Goal: Task Accomplishment & Management: Complete application form

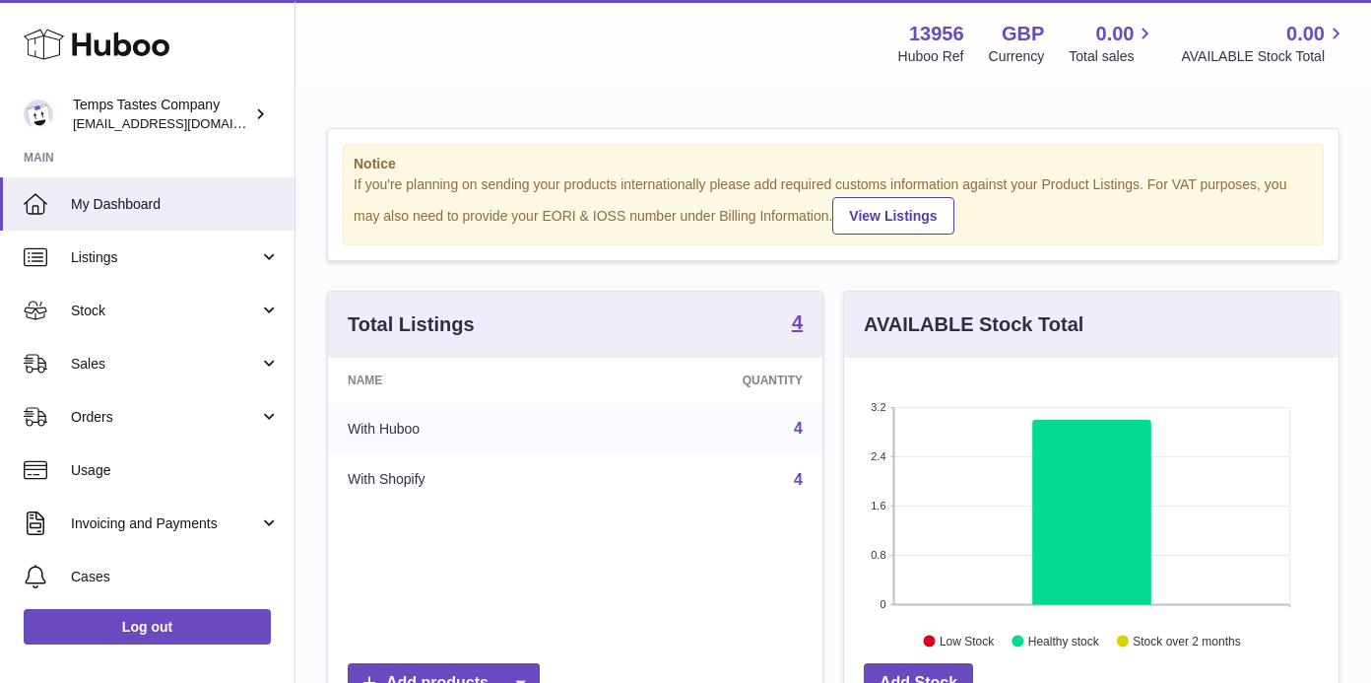
scroll to position [307, 494]
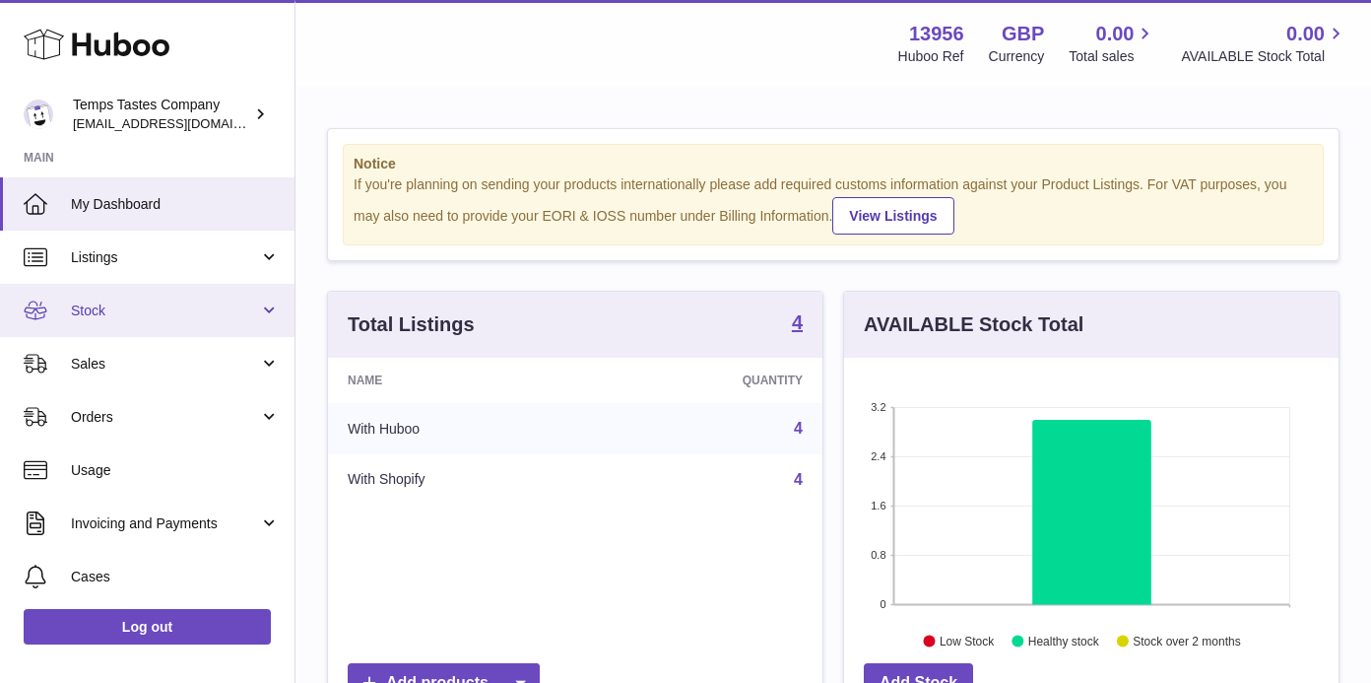
click at [111, 308] on span "Stock" at bounding box center [165, 310] width 188 height 19
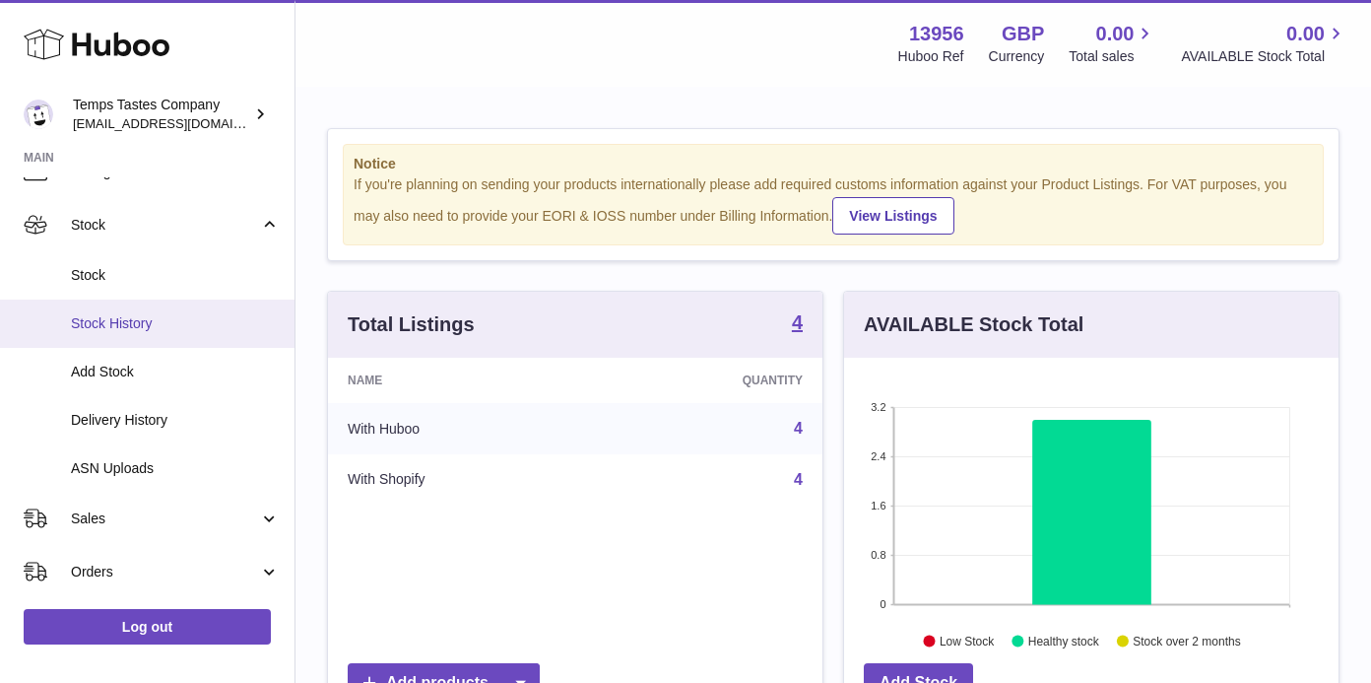
scroll to position [101, 0]
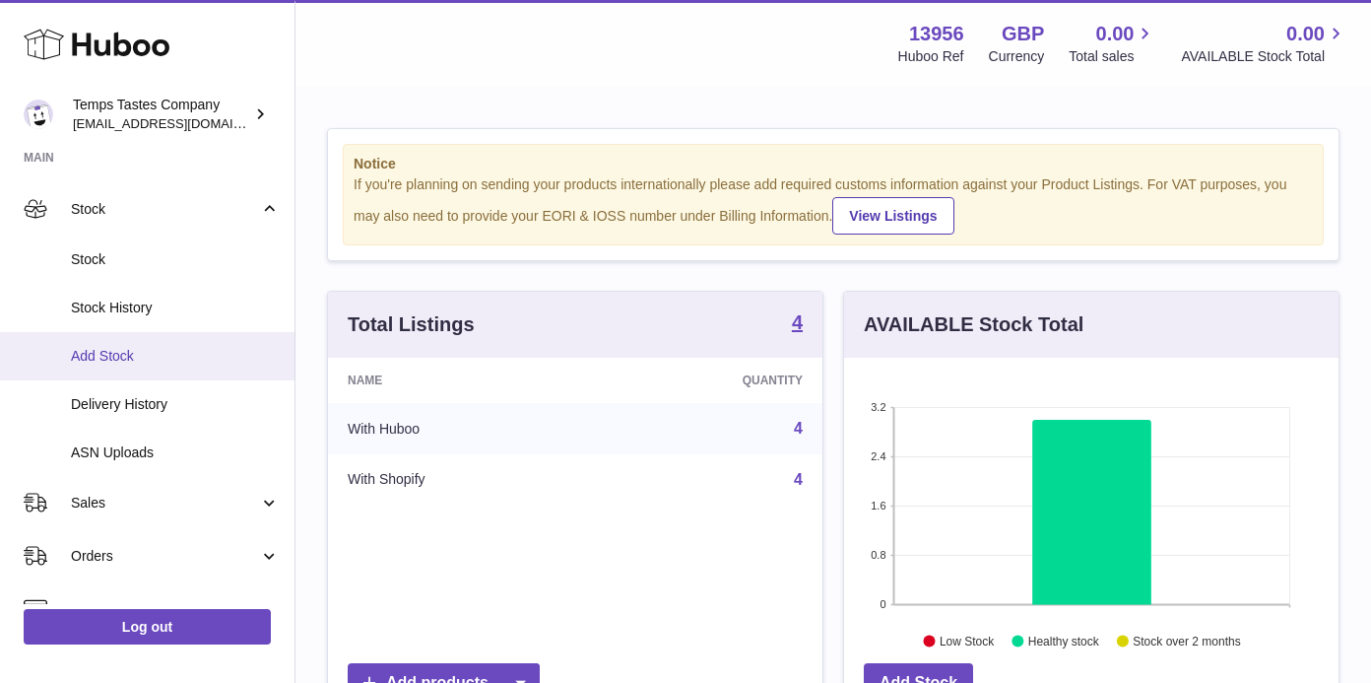
click at [113, 356] on span "Add Stock" at bounding box center [175, 356] width 209 height 19
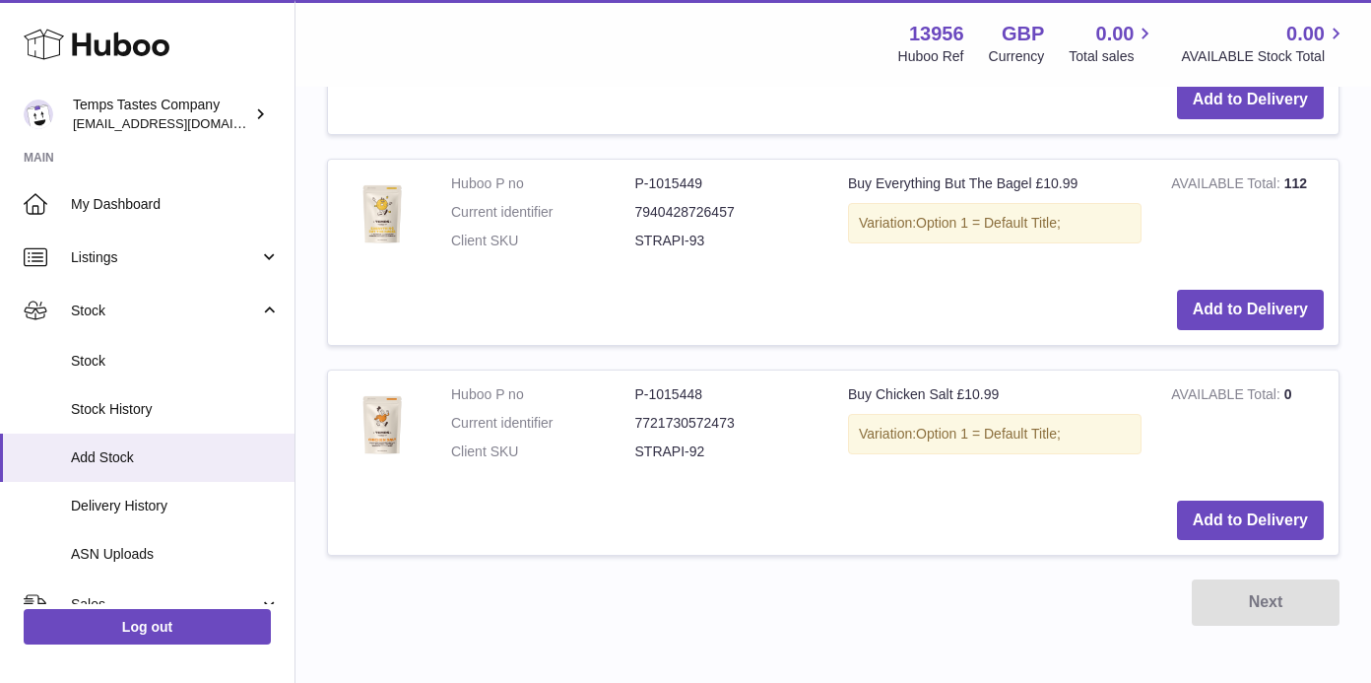
scroll to position [920, 0]
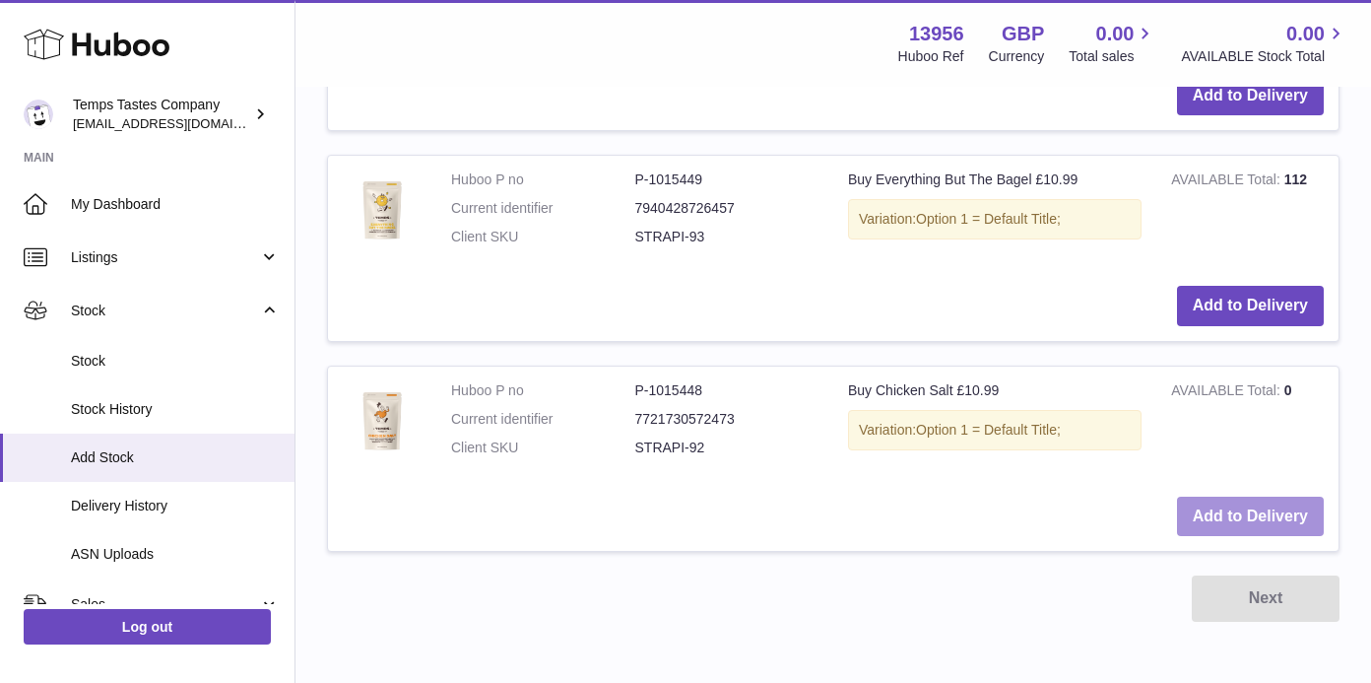
click at [1260, 496] on button "Add to Delivery" at bounding box center [1250, 516] width 147 height 40
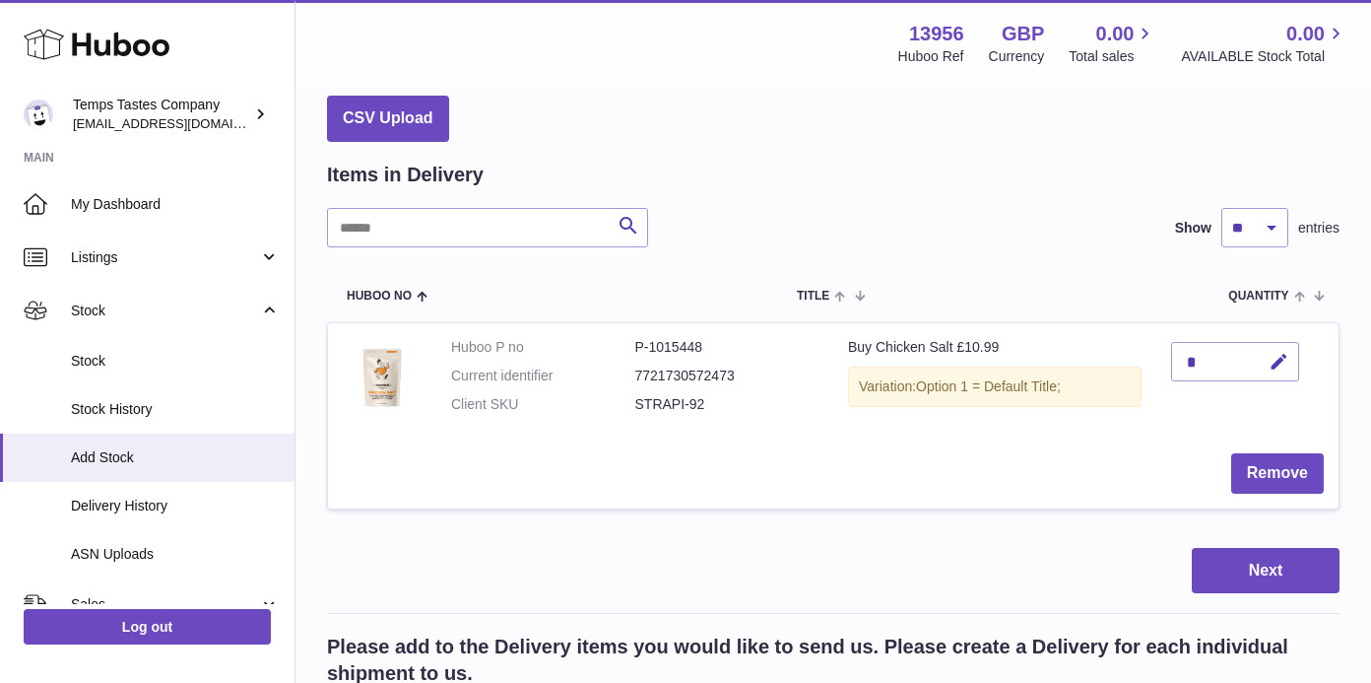
scroll to position [77, 0]
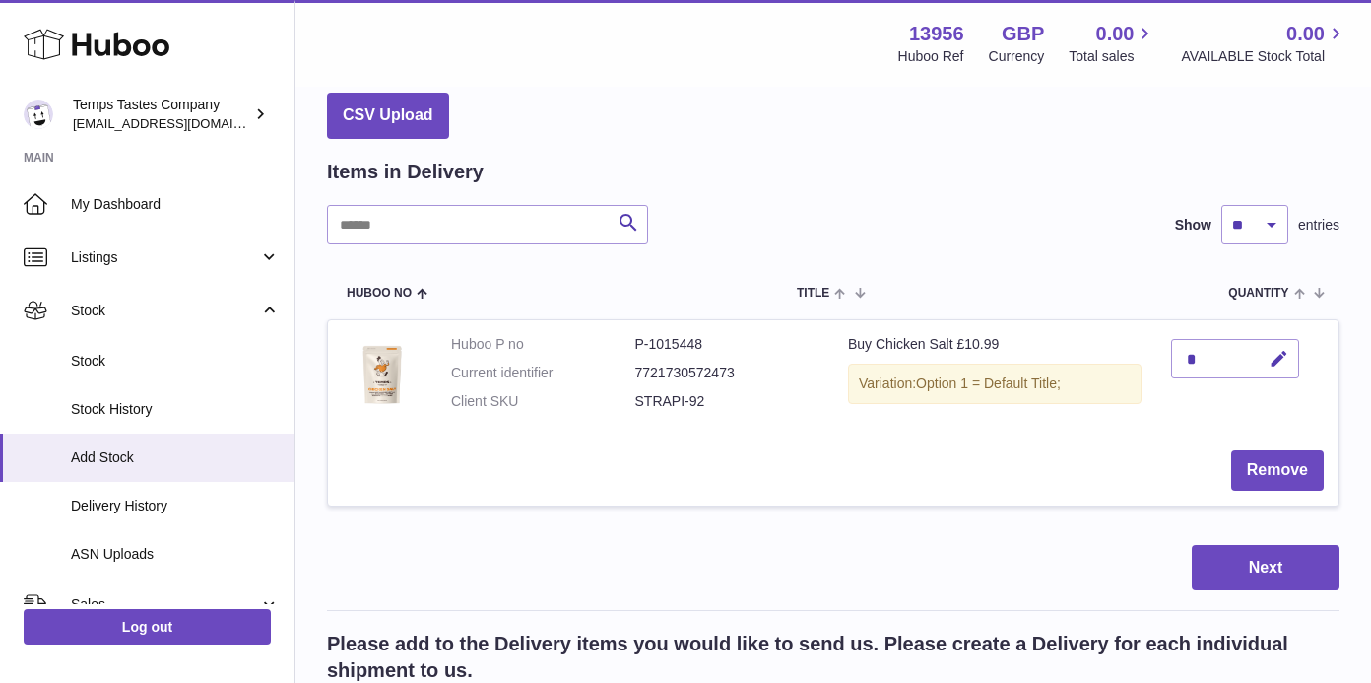
click at [1201, 354] on div "*" at bounding box center [1235, 358] width 128 height 39
click at [1278, 363] on icon "button" at bounding box center [1279, 359] width 21 height 21
type input "****"
click at [1278, 360] on icon "submit" at bounding box center [1279, 359] width 18 height 18
click at [1275, 553] on button "Next" at bounding box center [1266, 568] width 148 height 46
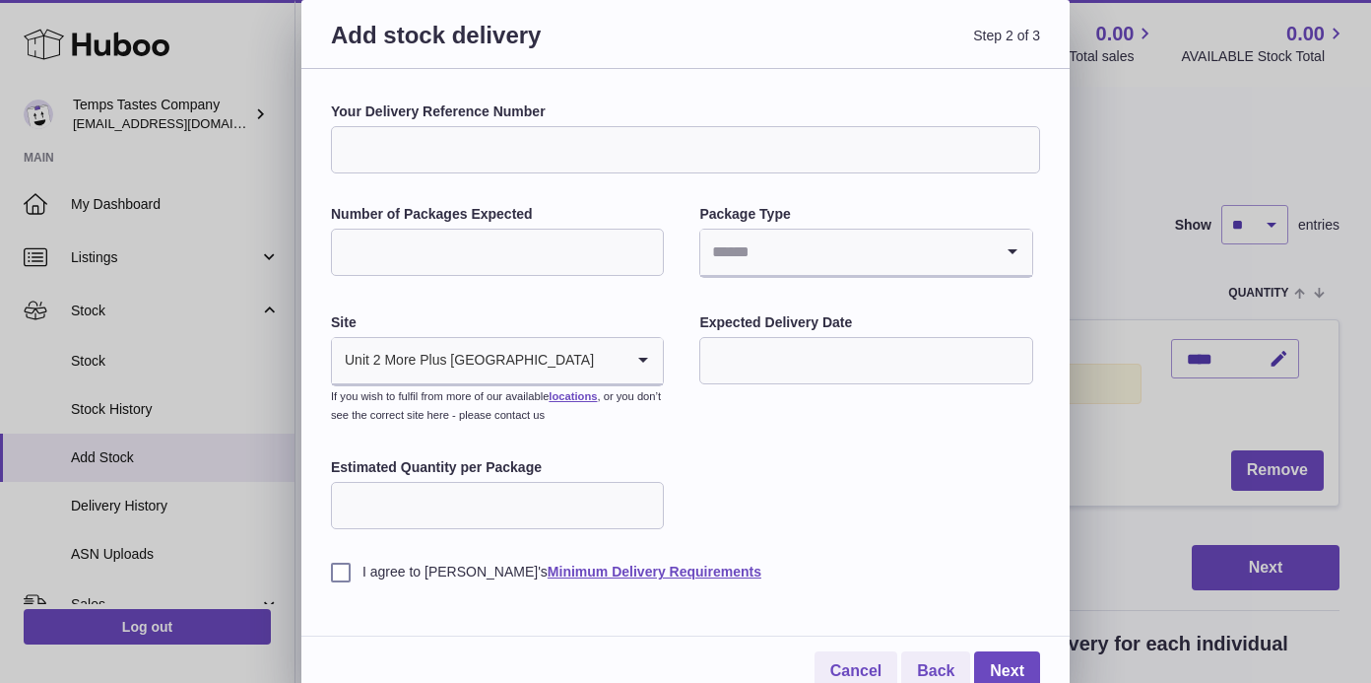
type input "*"
click at [640, 244] on input "*" at bounding box center [497, 251] width 333 height 47
click at [1010, 248] on icon "Search for option" at bounding box center [1012, 251] width 39 height 45
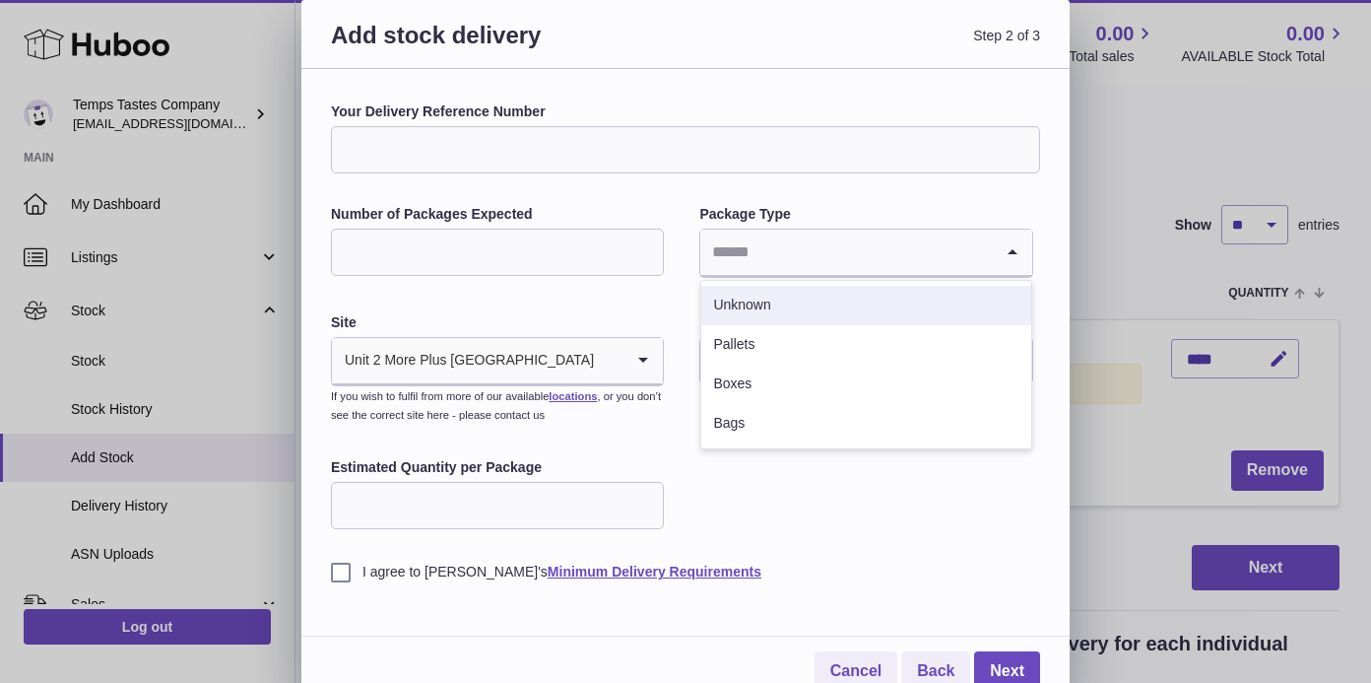
click at [791, 302] on li "Unknown" at bounding box center [865, 305] width 329 height 39
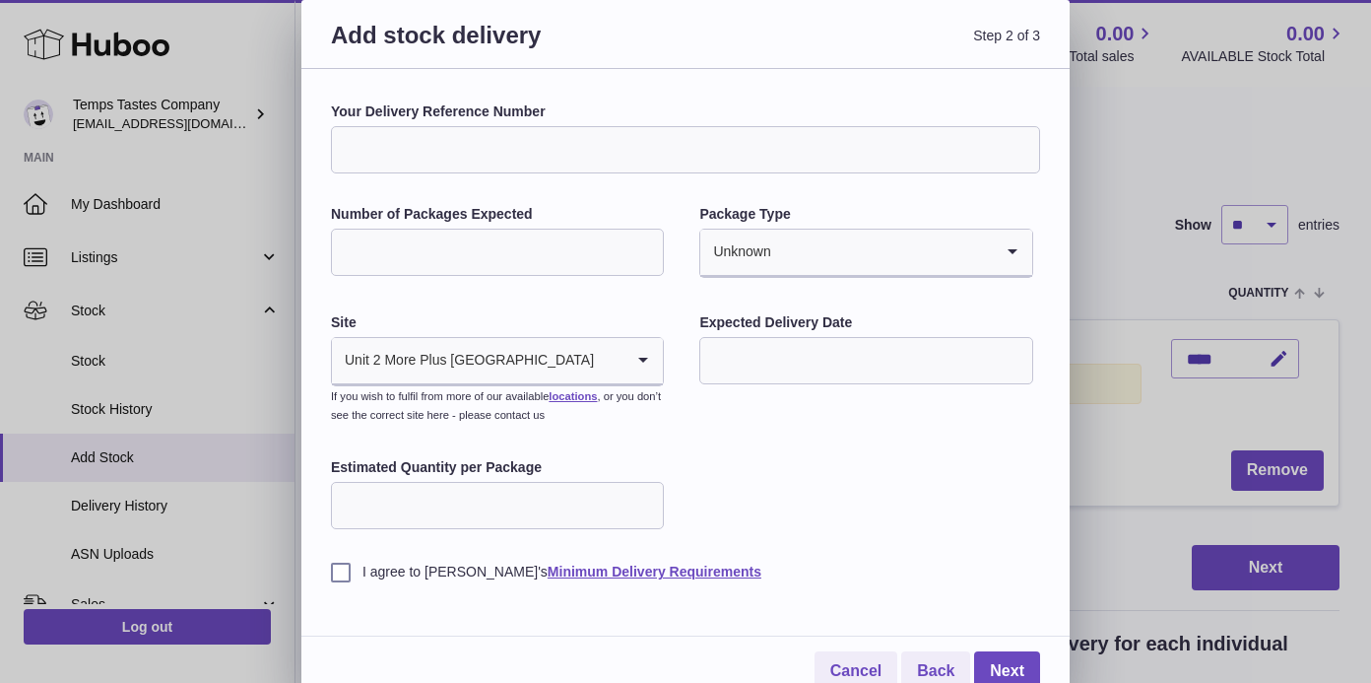
click at [555, 144] on input "Your Delivery Reference Number" at bounding box center [685, 149] width 709 height 47
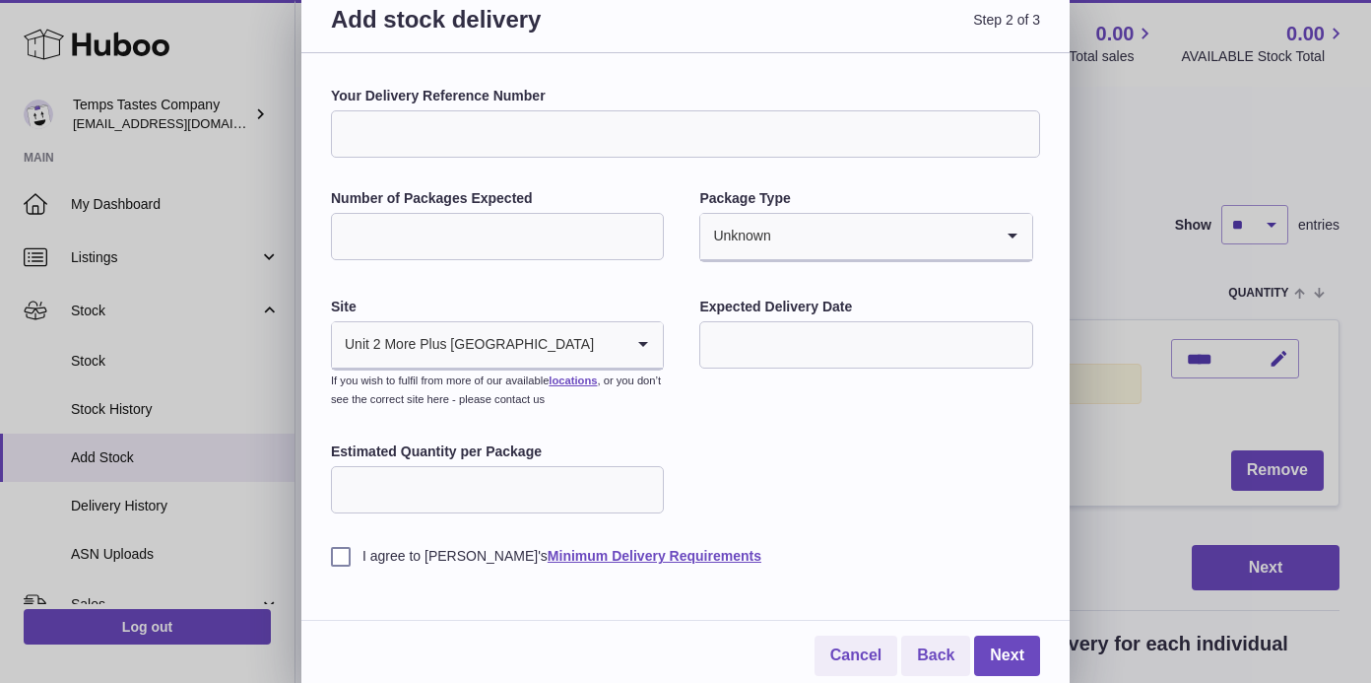
scroll to position [14, 0]
click at [850, 643] on link "Cancel" at bounding box center [855, 657] width 83 height 40
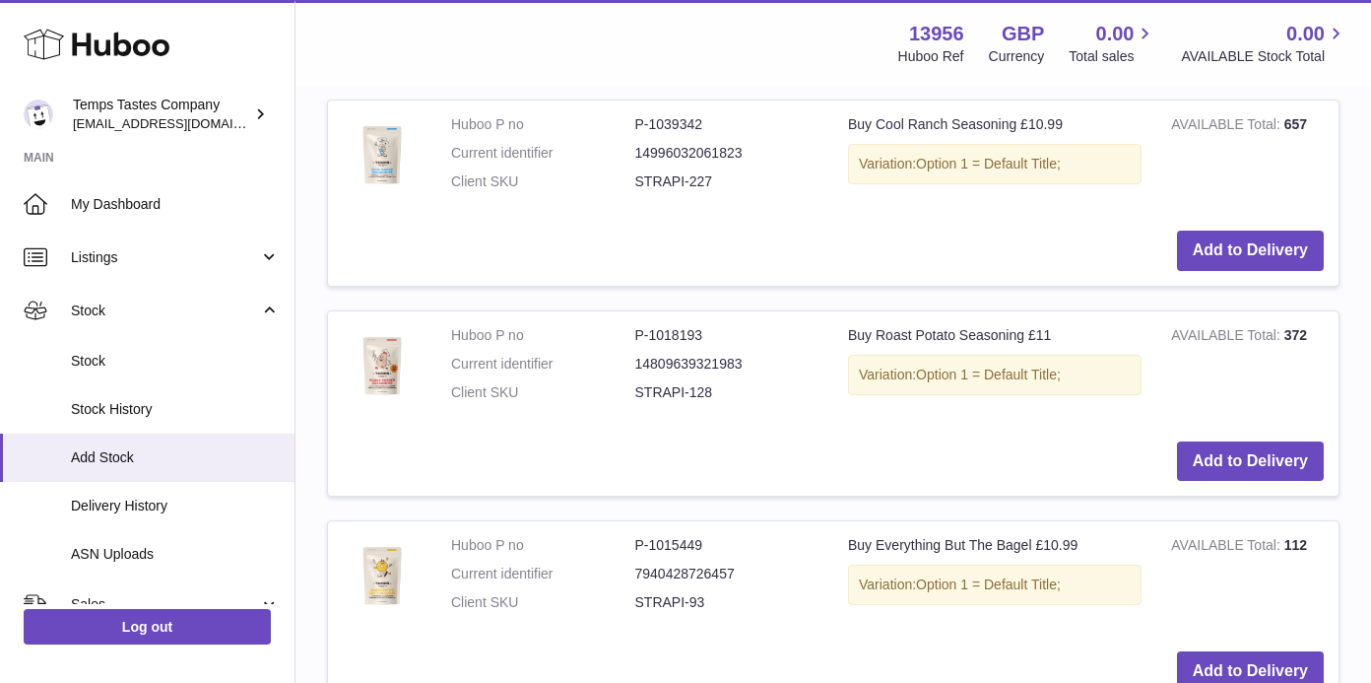
scroll to position [570, 0]
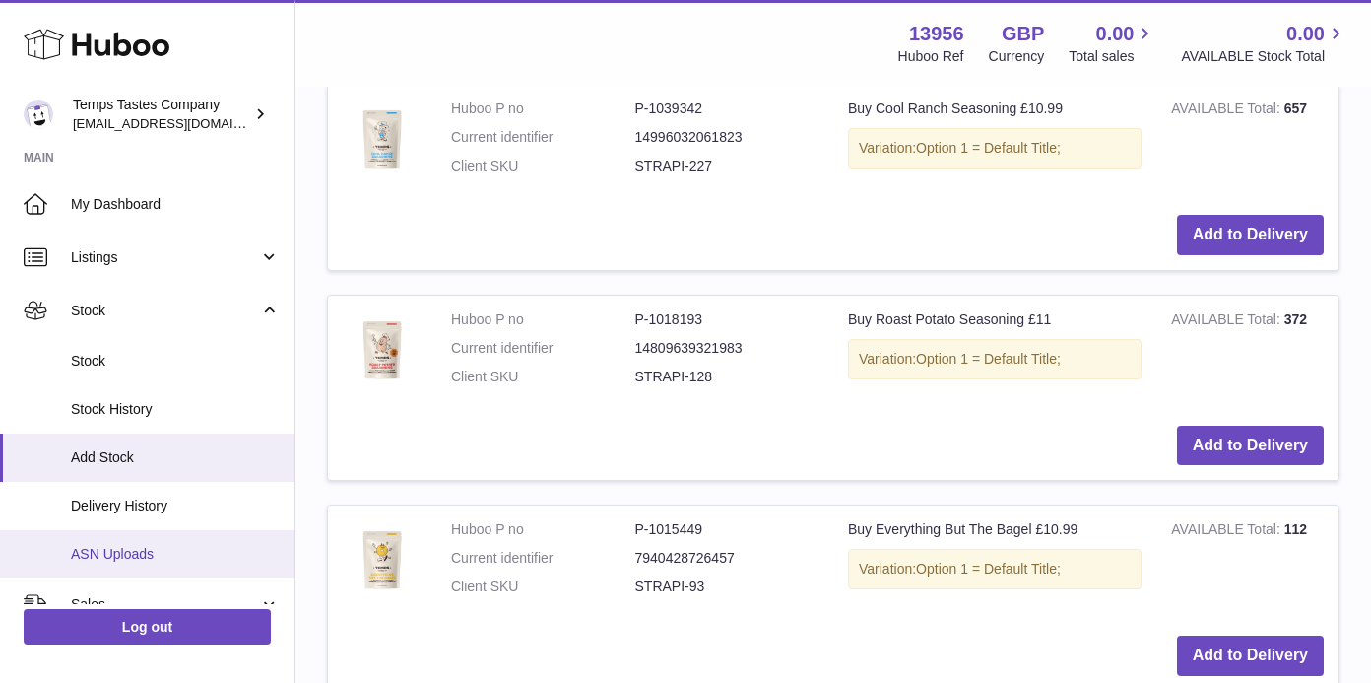
click at [113, 550] on span "ASN Uploads" at bounding box center [175, 554] width 209 height 19
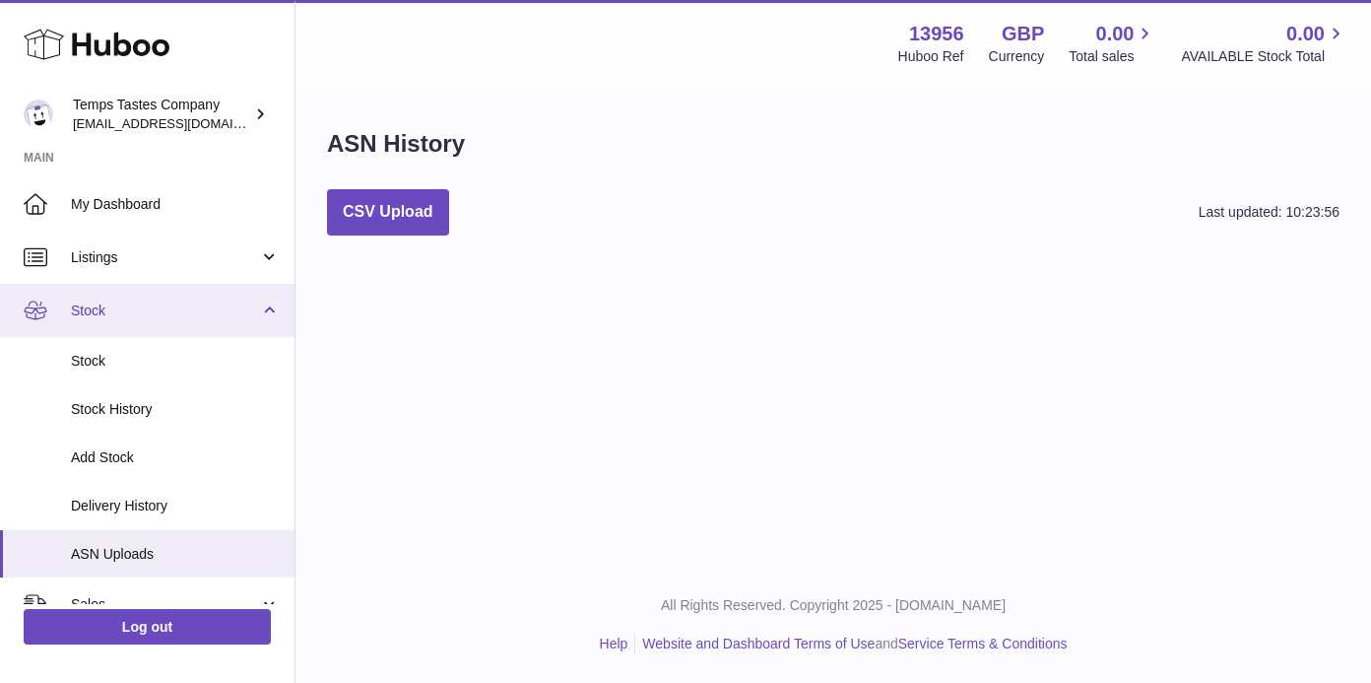
click at [98, 309] on span "Stock" at bounding box center [165, 310] width 188 height 19
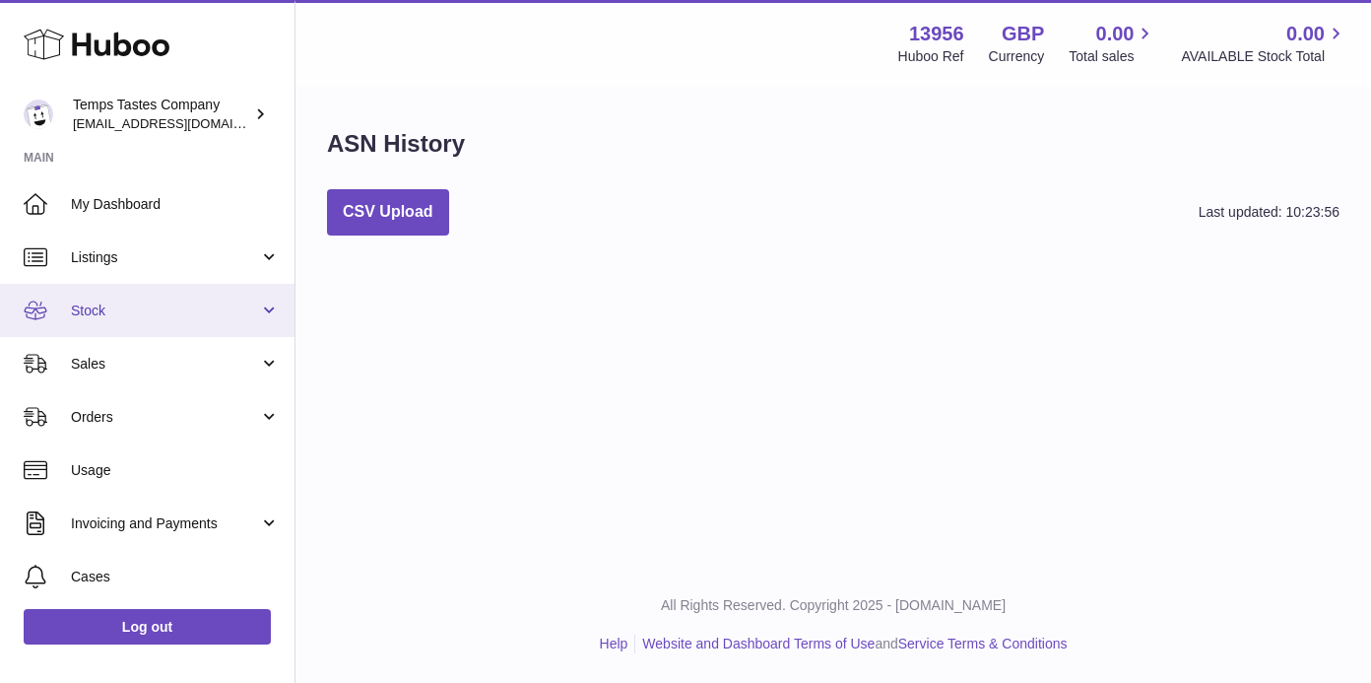
click at [98, 309] on span "Stock" at bounding box center [165, 310] width 188 height 19
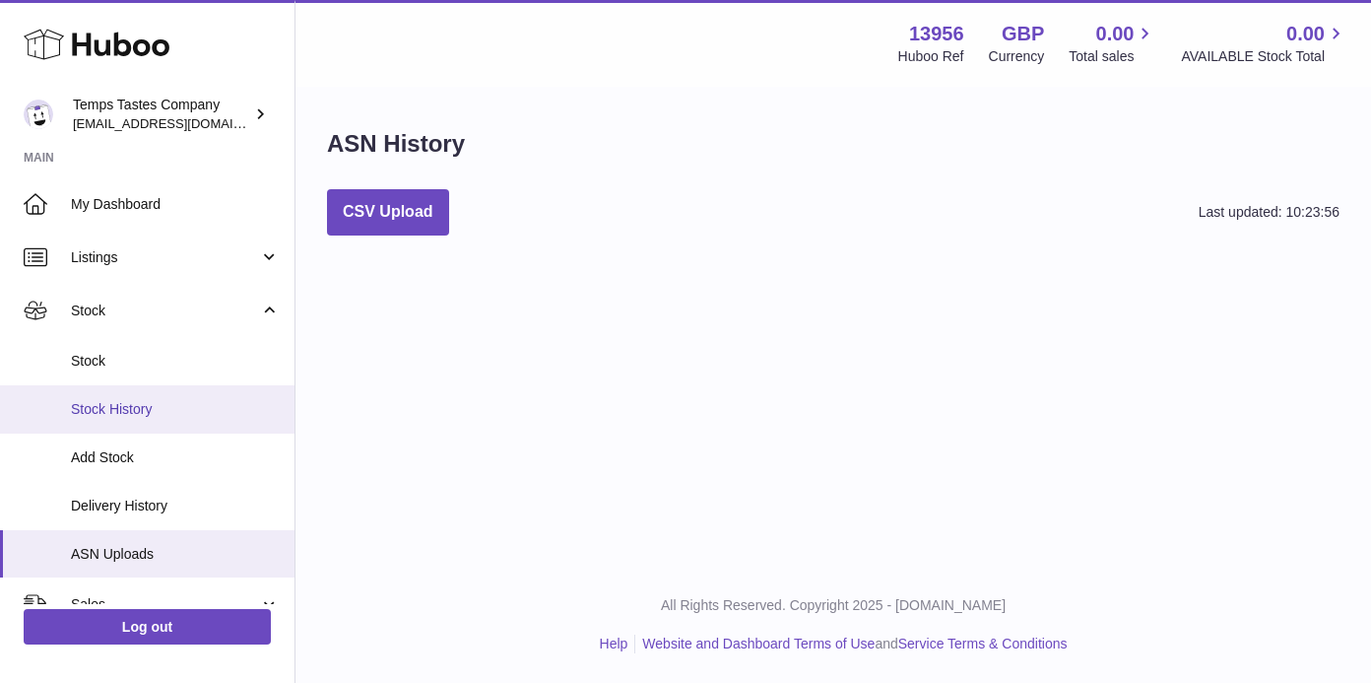
click at [96, 402] on span "Stock History" at bounding box center [175, 409] width 209 height 19
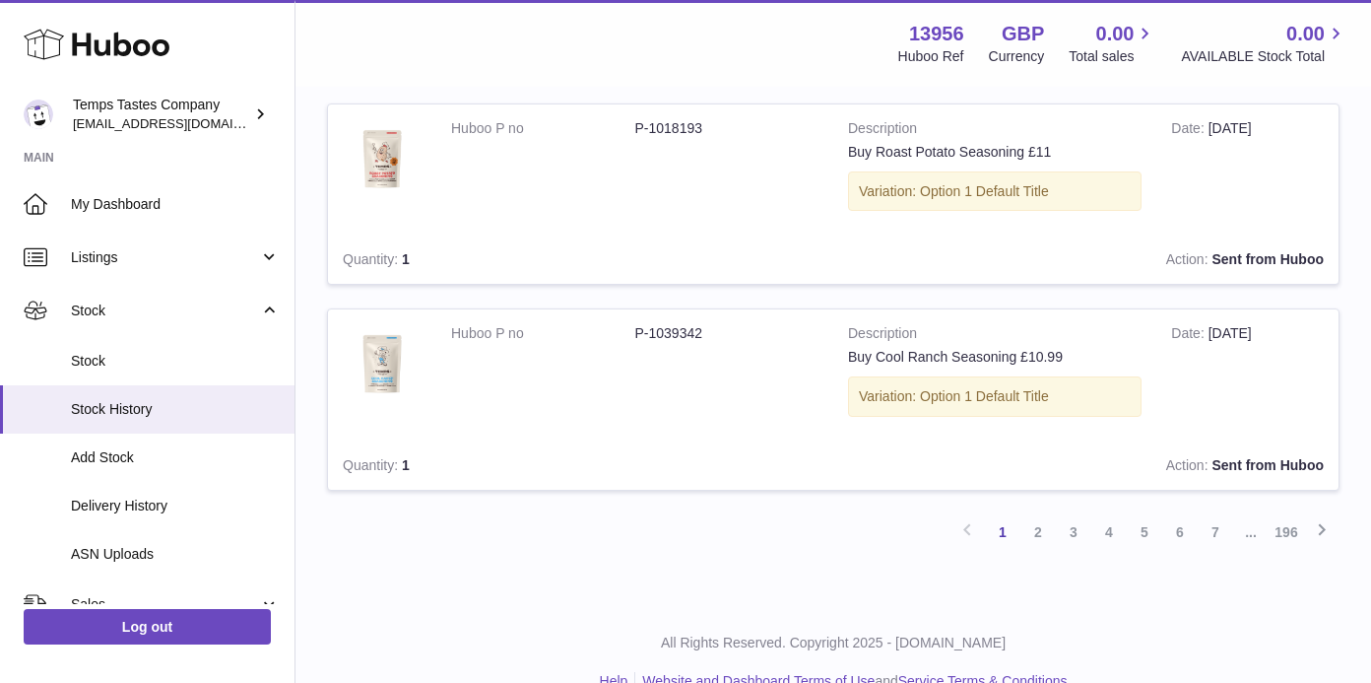
scroll to position [1879, 0]
click at [101, 496] on span "Delivery History" at bounding box center [175, 505] width 209 height 19
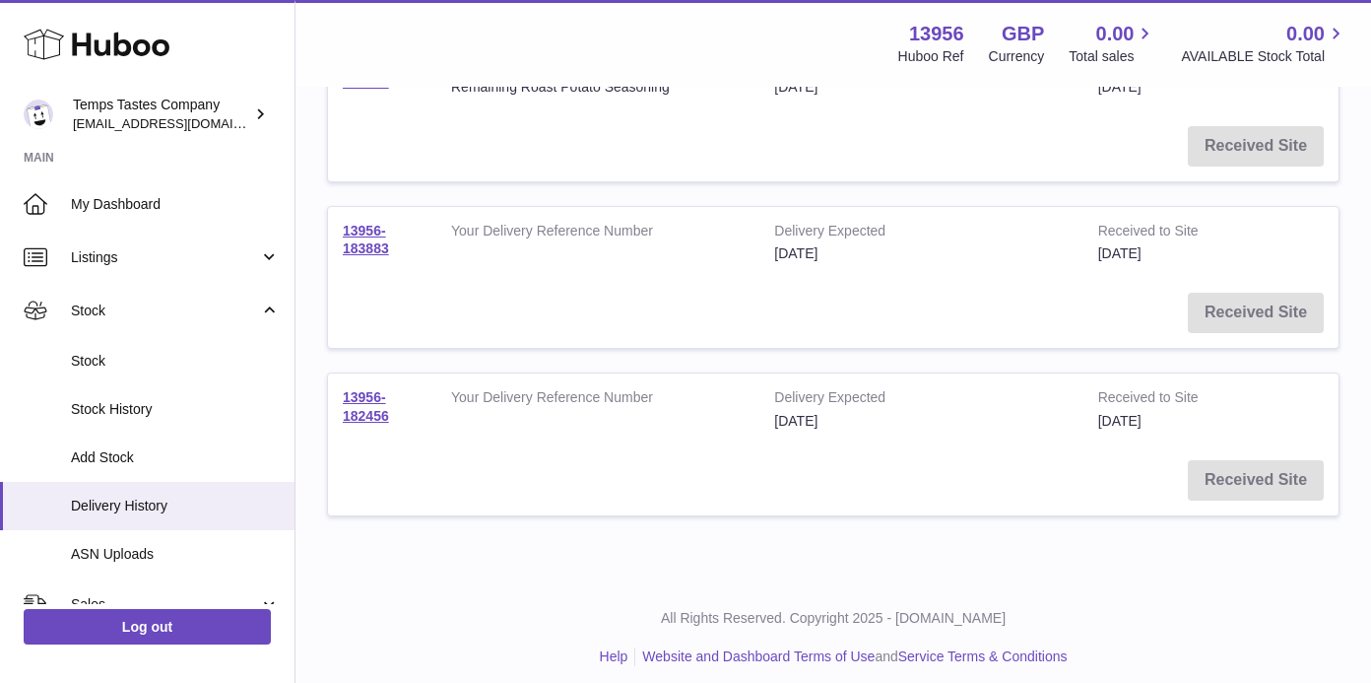
scroll to position [487, 0]
click at [370, 405] on link "13956-182456" at bounding box center [366, 407] width 46 height 34
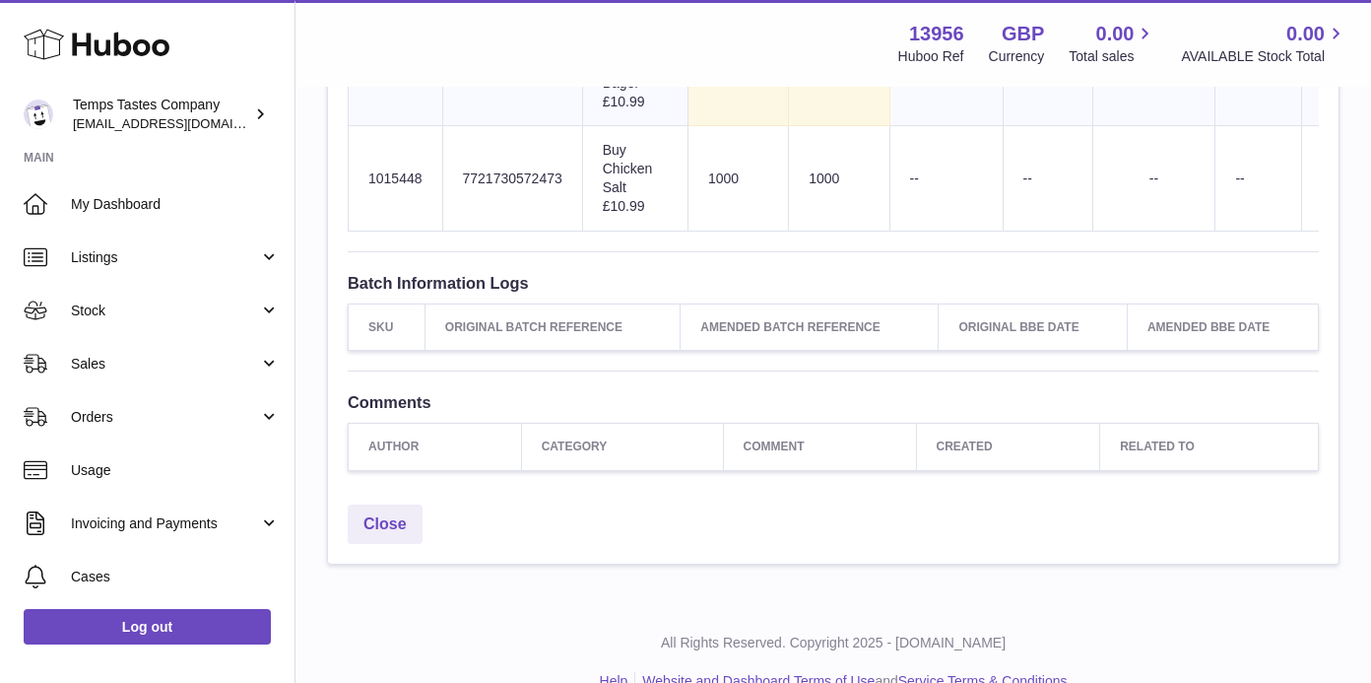
scroll to position [905, 0]
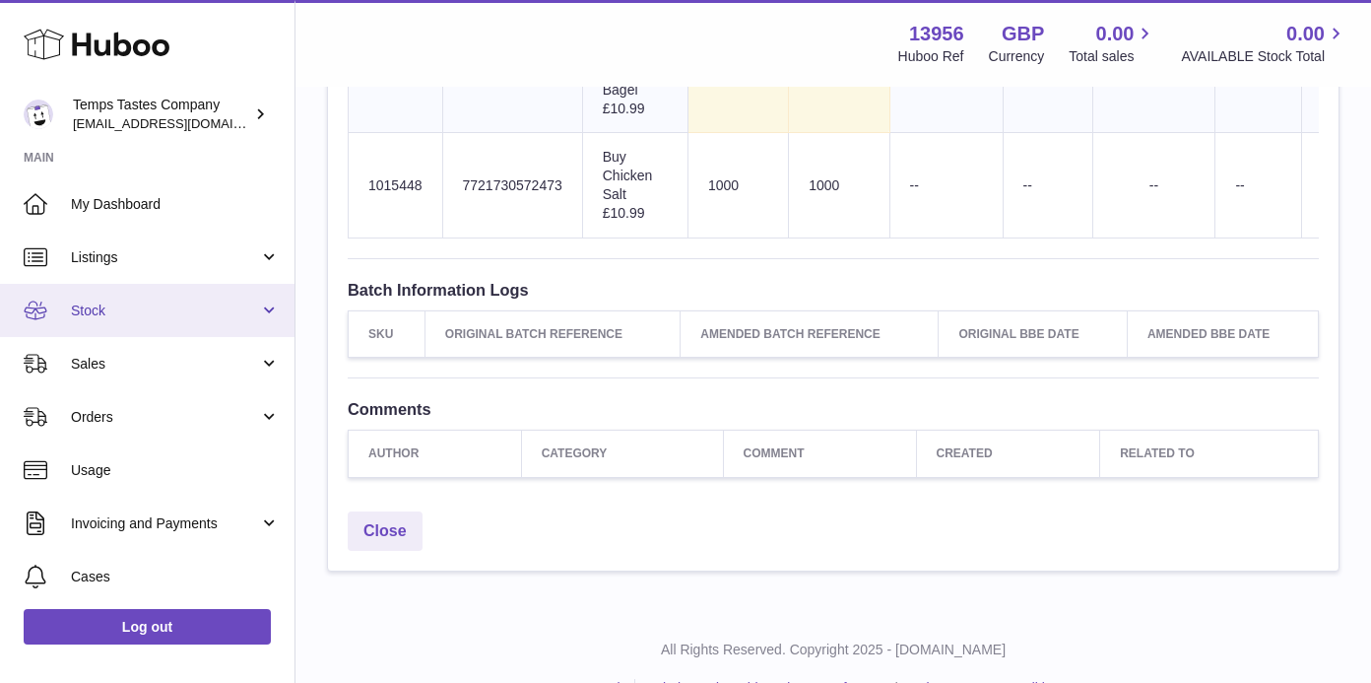
click at [276, 298] on link "Stock" at bounding box center [147, 310] width 294 height 53
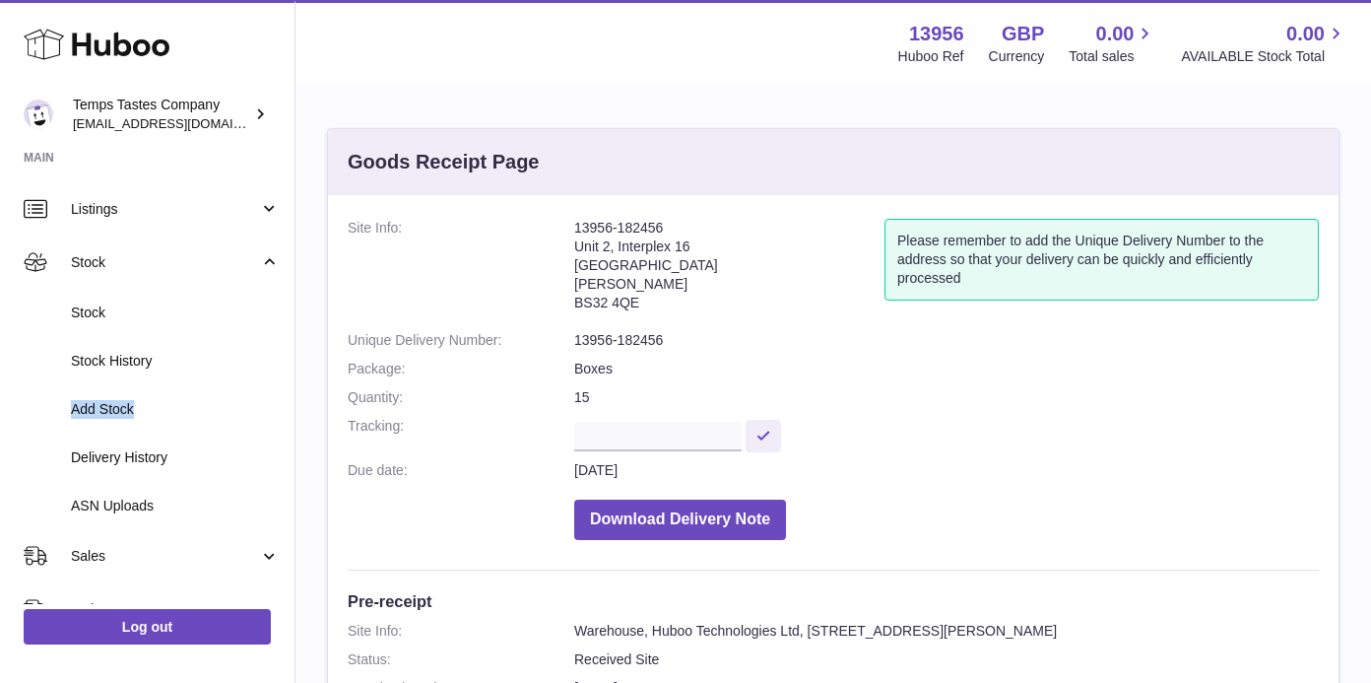
scroll to position [0, 0]
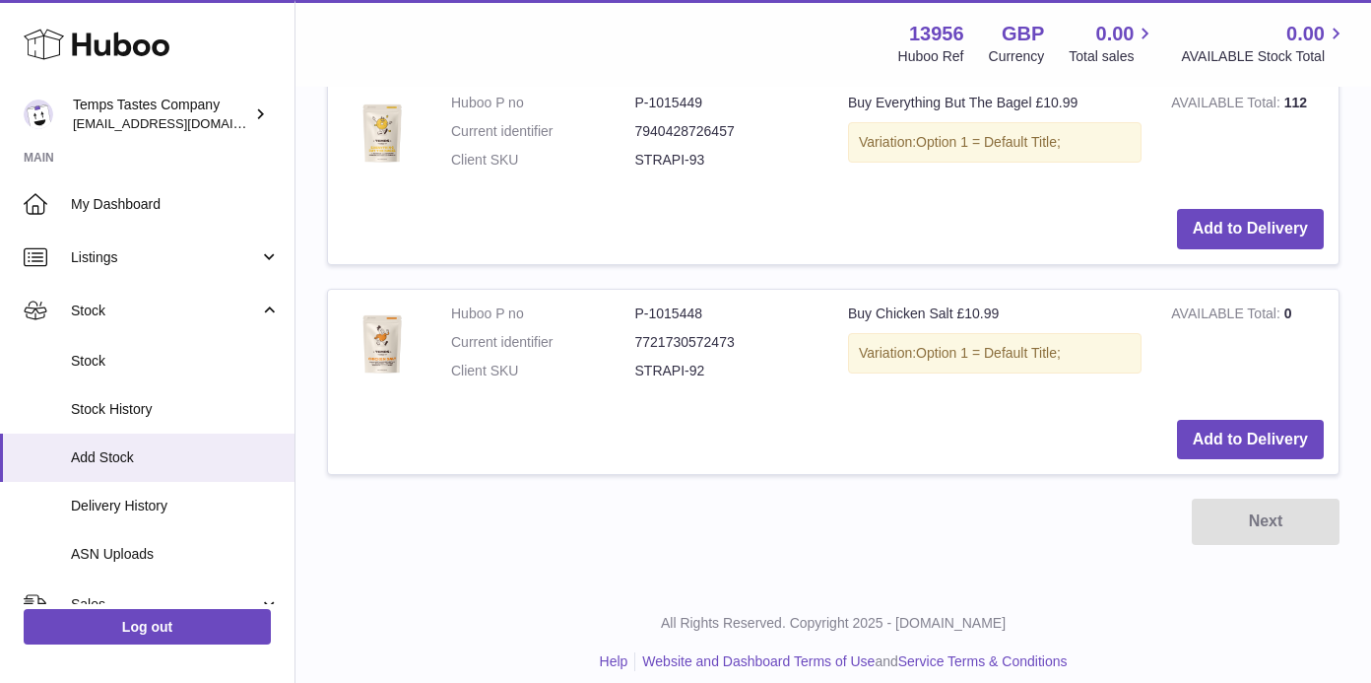
scroll to position [995, 0]
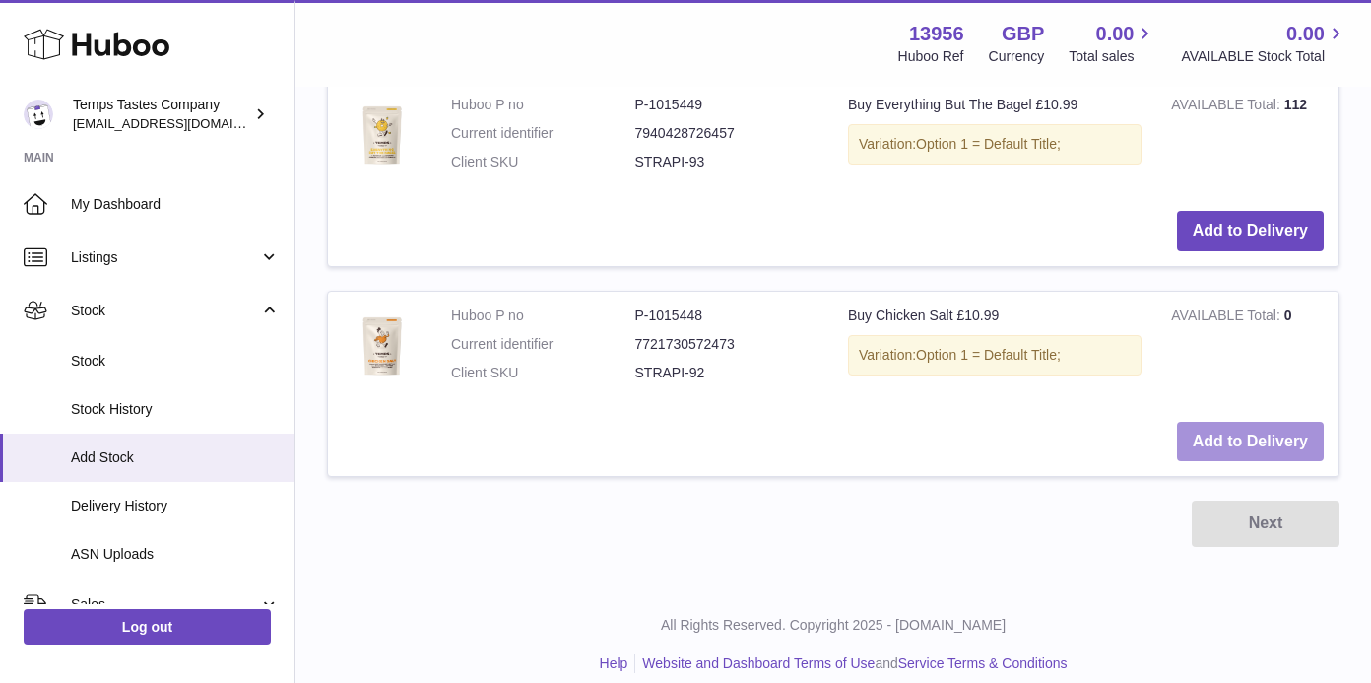
click at [1257, 423] on button "Add to Delivery" at bounding box center [1250, 442] width 147 height 40
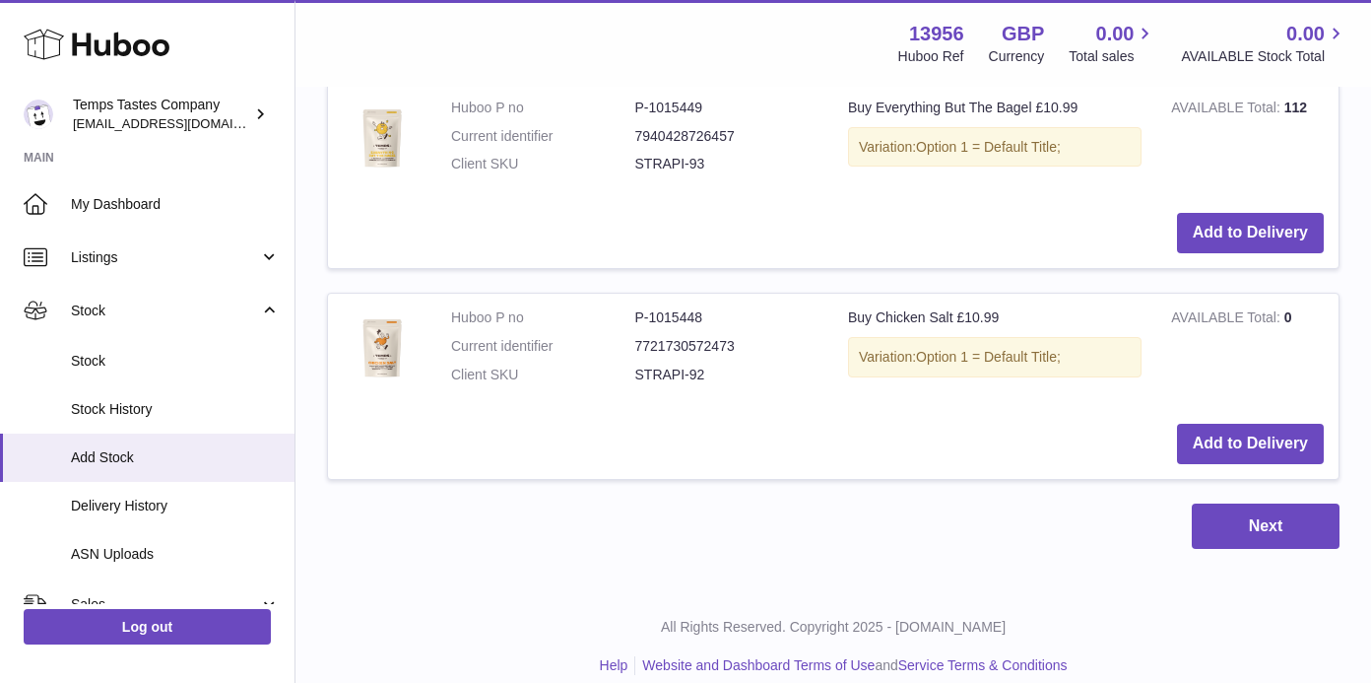
scroll to position [1235, 0]
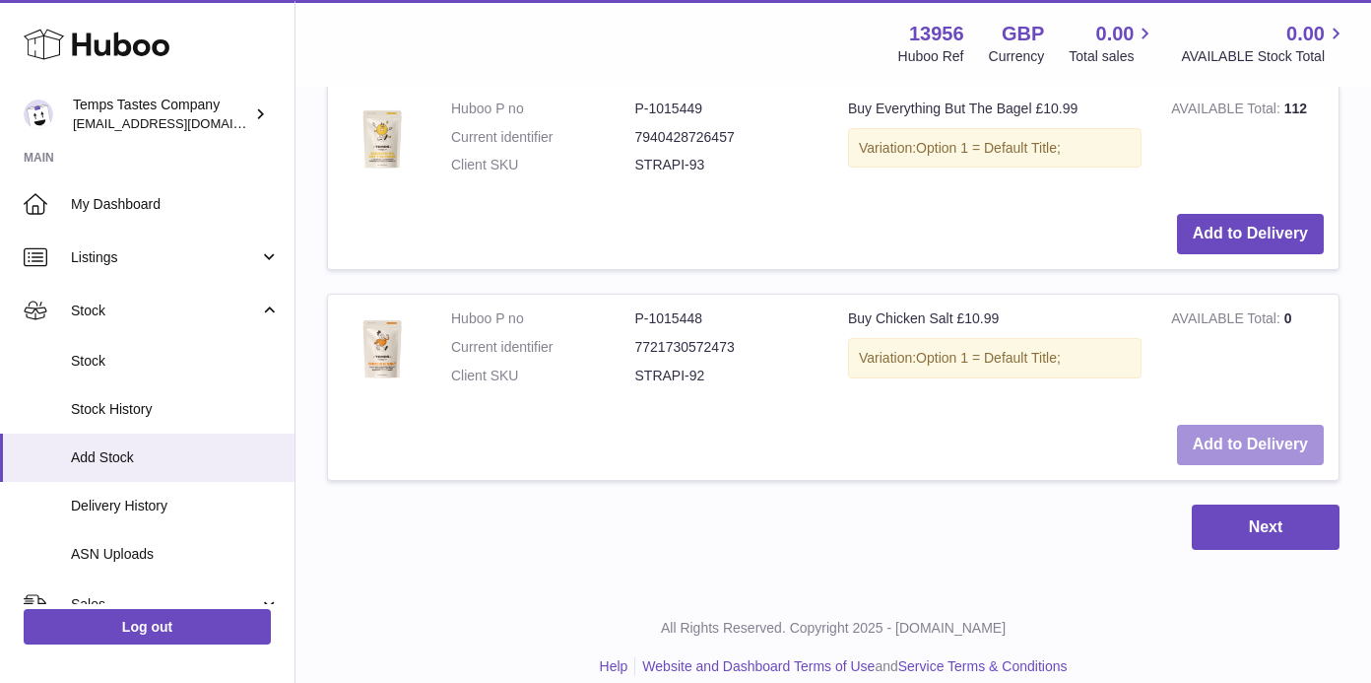
click at [1248, 436] on button "Add to Delivery" at bounding box center [1250, 444] width 147 height 40
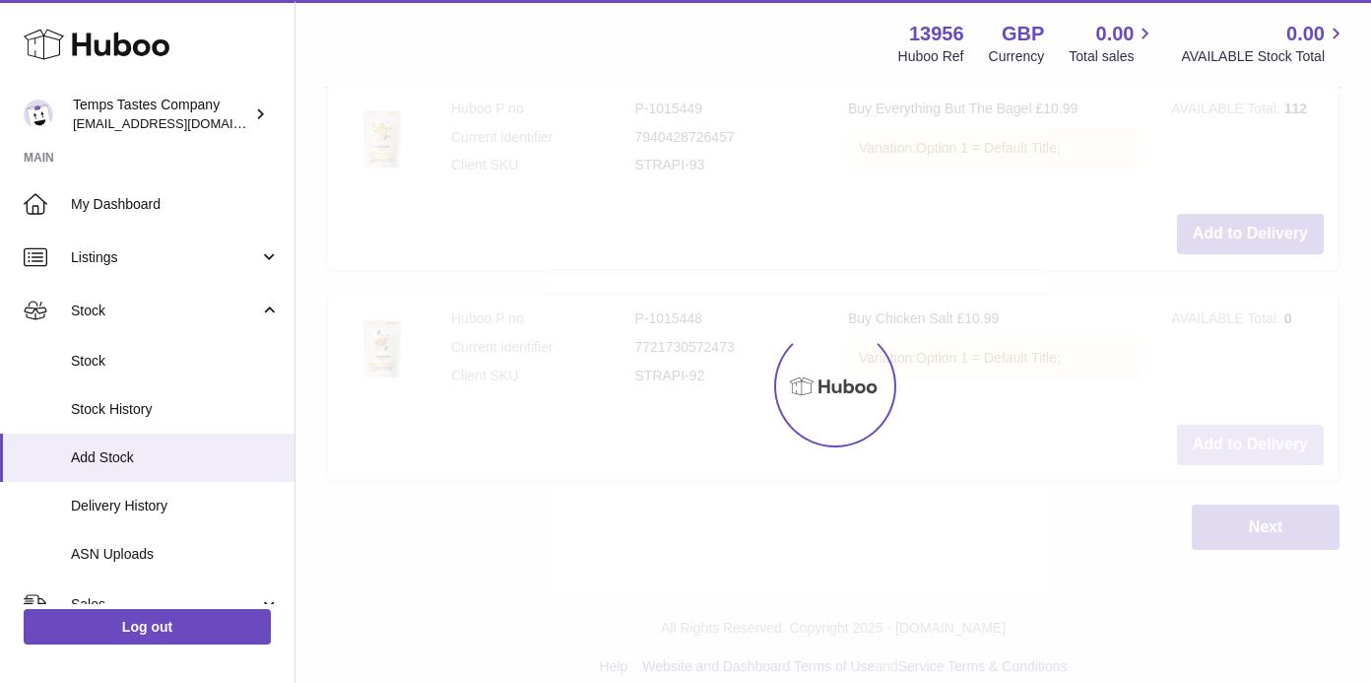
type input "*"
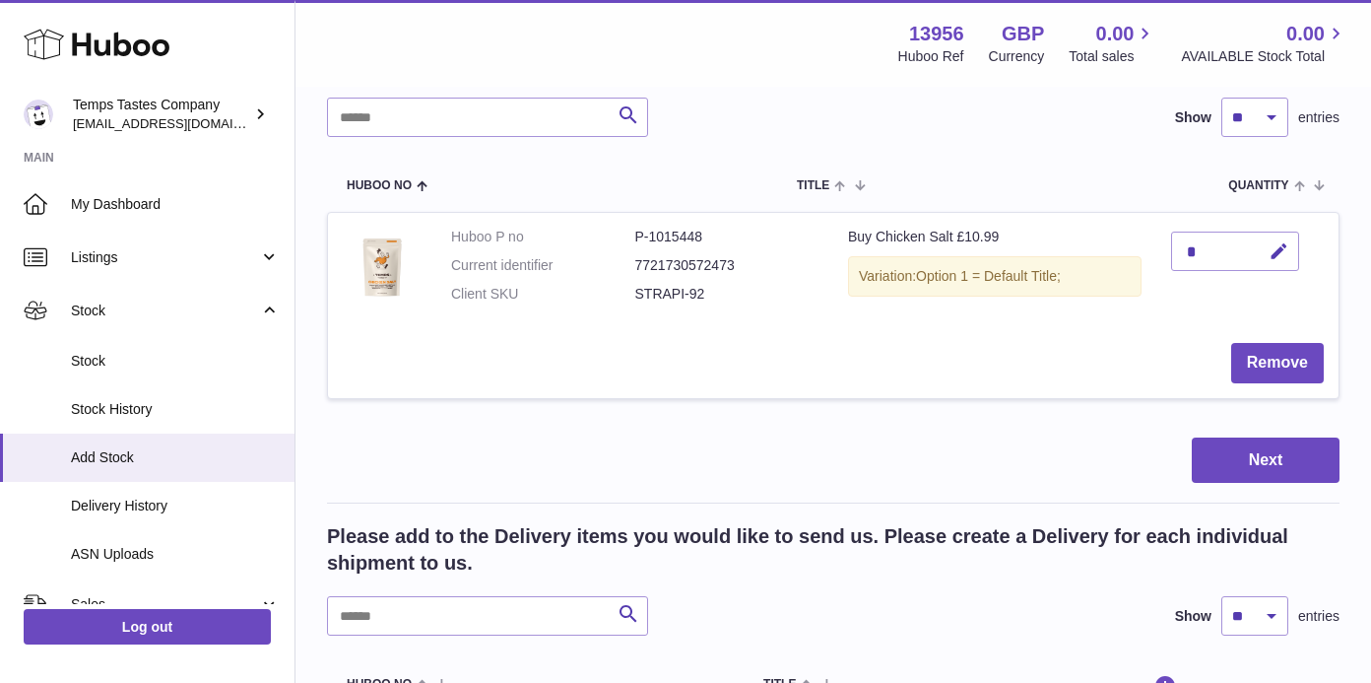
scroll to position [179, 0]
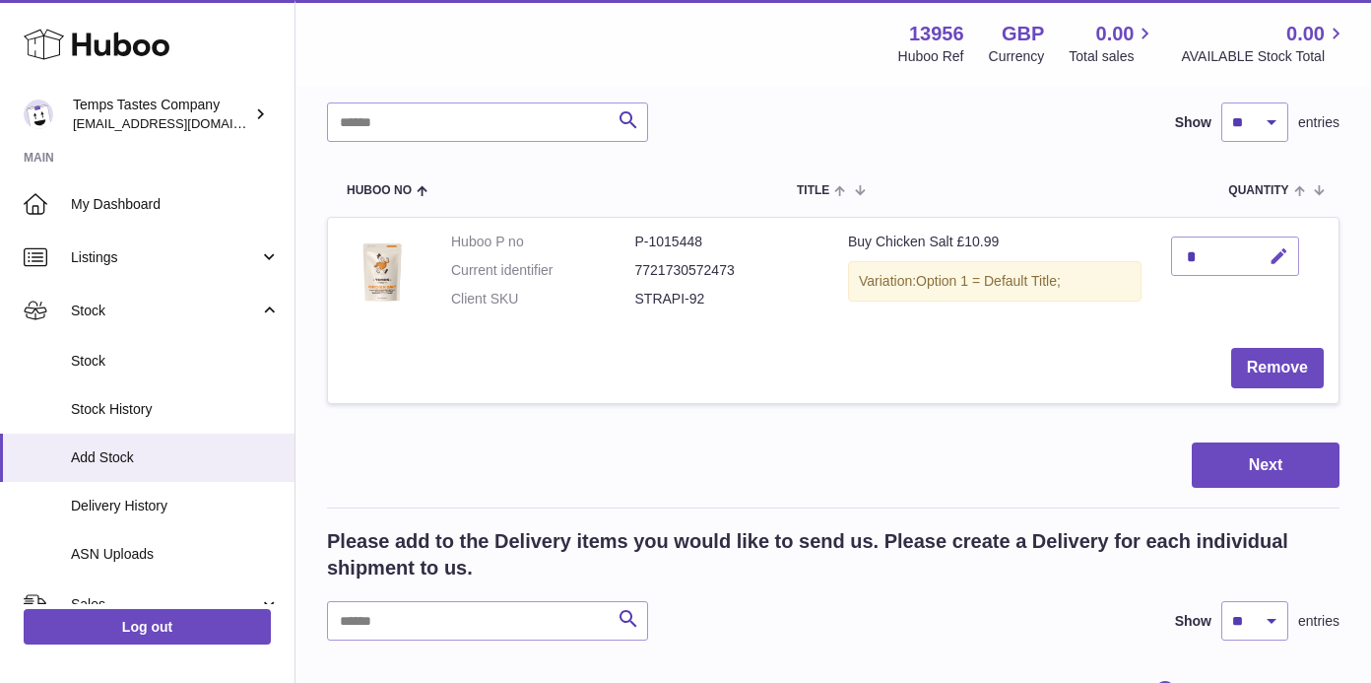
click at [1280, 255] on icon "button" at bounding box center [1279, 256] width 21 height 21
type input "*"
click at [1264, 445] on button "Next" at bounding box center [1266, 465] width 148 height 46
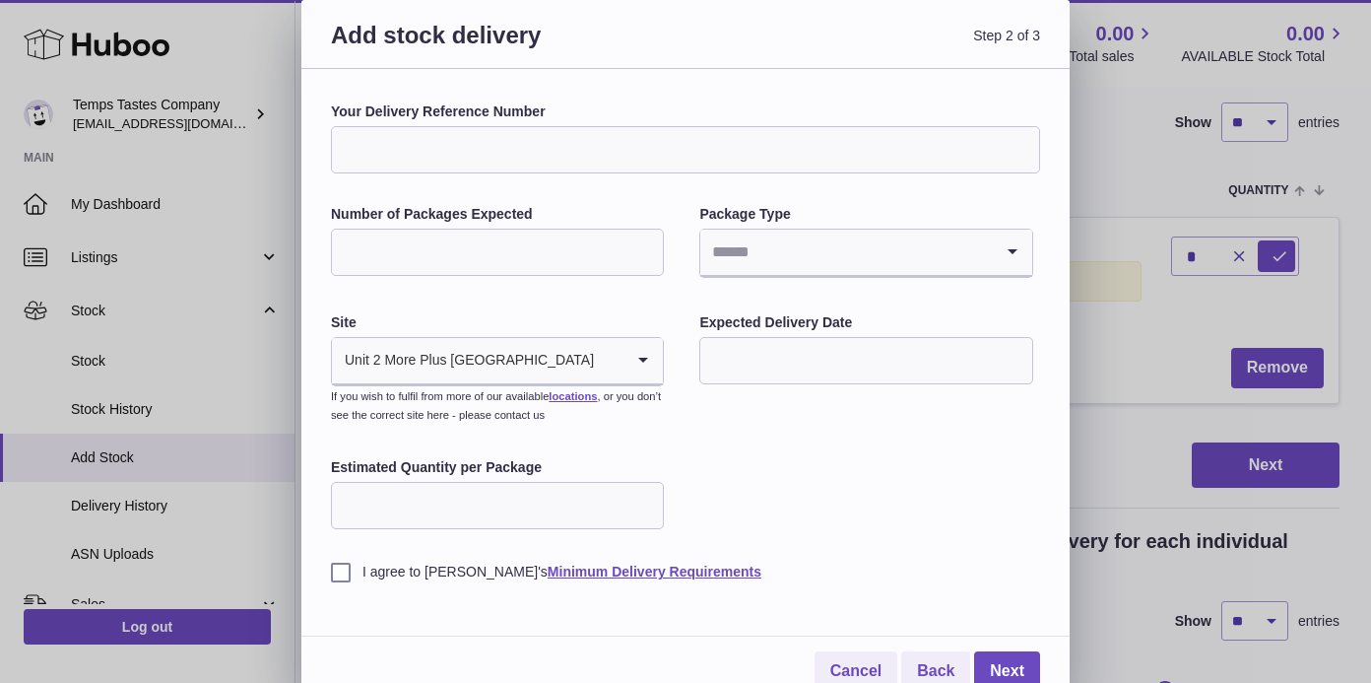
click at [507, 157] on input "Your Delivery Reference Number" at bounding box center [685, 149] width 709 height 47
type input "*"
click at [644, 496] on input "*" at bounding box center [497, 505] width 333 height 47
click at [553, 501] on input "*" at bounding box center [497, 505] width 333 height 47
click at [914, 354] on input "text" at bounding box center [865, 360] width 333 height 47
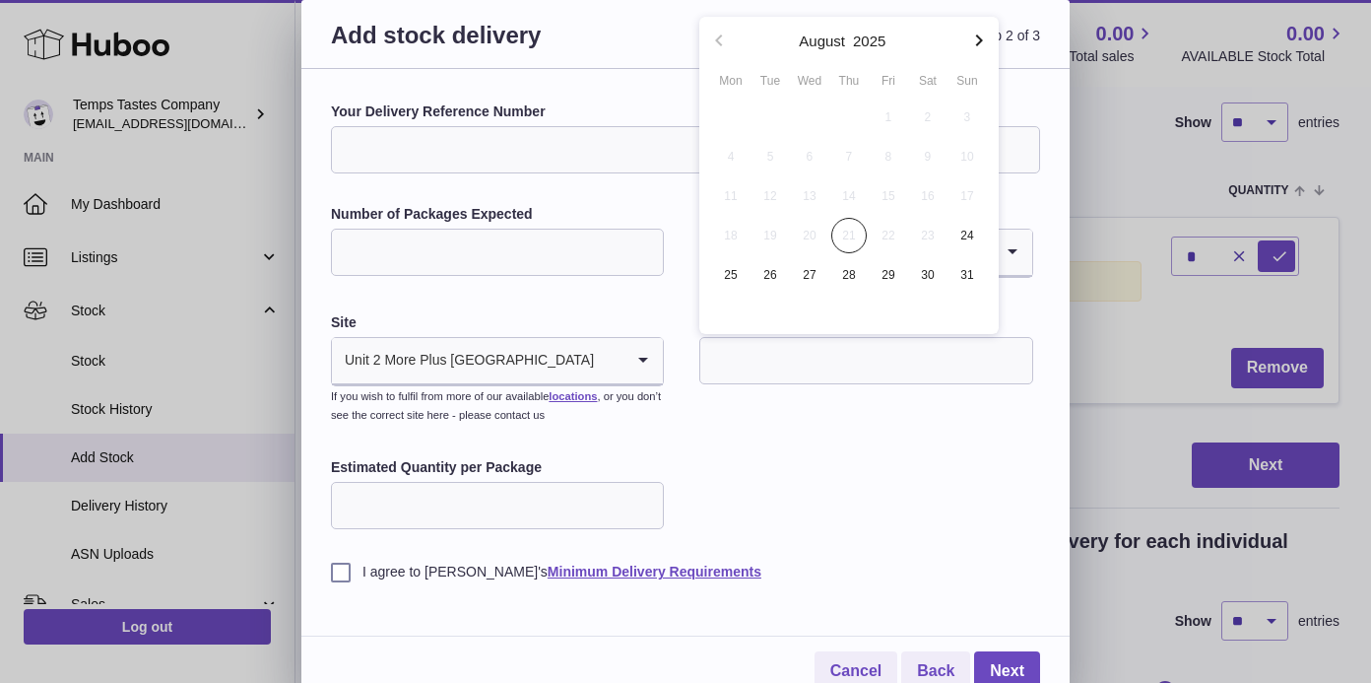
click at [889, 231] on span "22" at bounding box center [888, 235] width 35 height 35
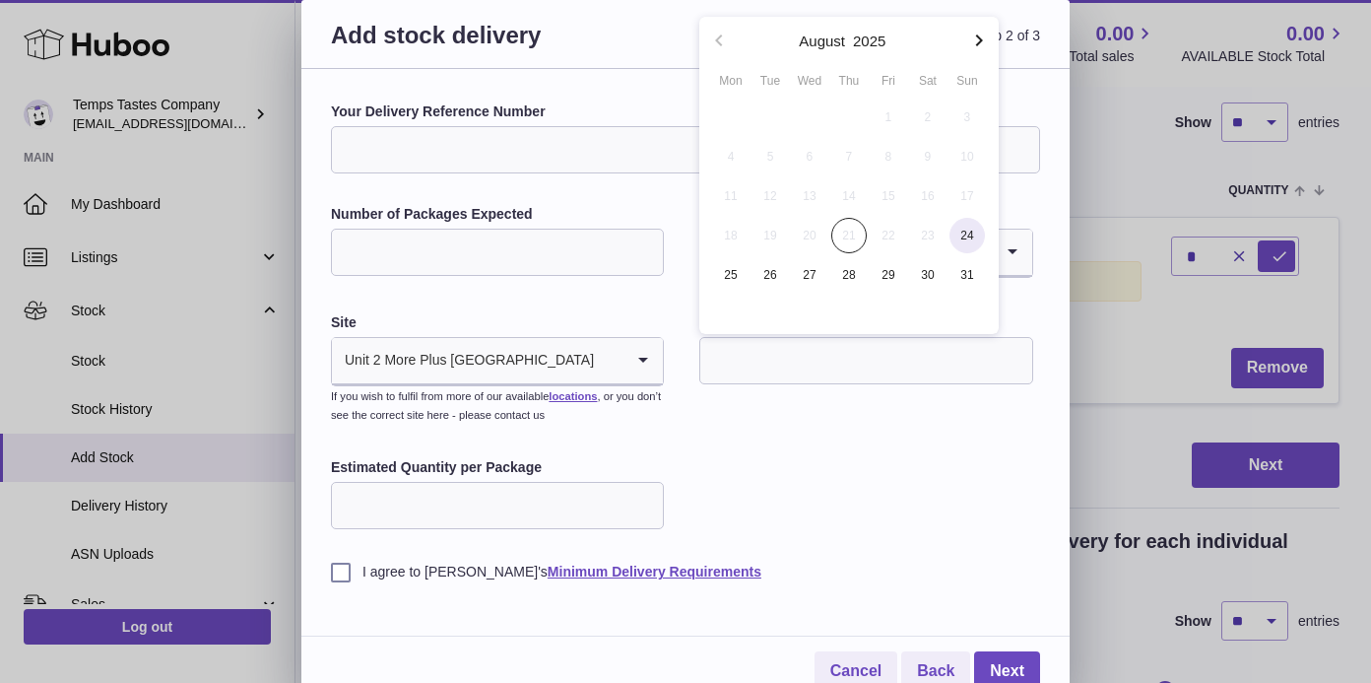
click at [967, 238] on span "24" at bounding box center [966, 235] width 35 height 35
type input "**********"
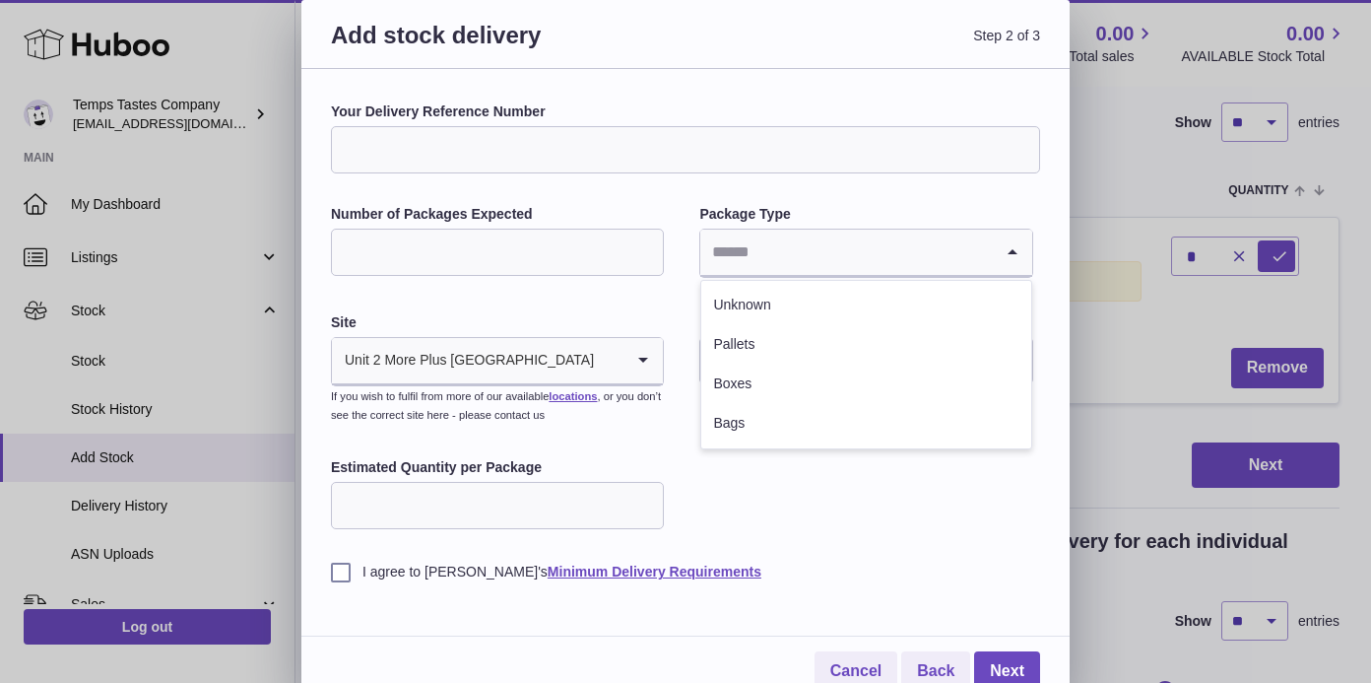
click at [1010, 252] on icon "Search for option" at bounding box center [1012, 251] width 39 height 45
click at [826, 472] on div "**********" at bounding box center [685, 341] width 709 height 479
